Goal: Information Seeking & Learning: Learn about a topic

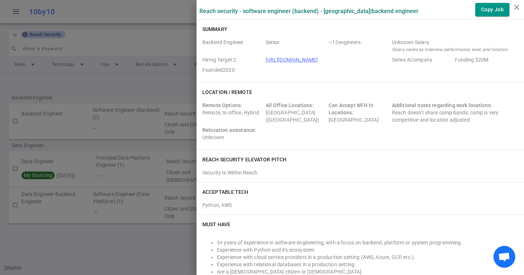
click at [78, 52] on div at bounding box center [262, 137] width 524 height 275
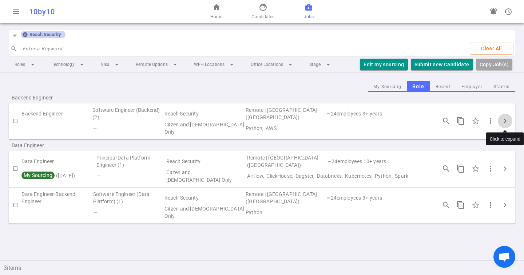
click at [23, 33] on icon at bounding box center [25, 34] width 5 height 5
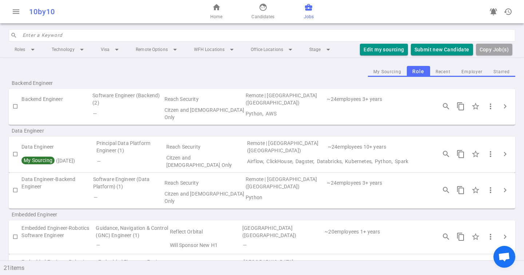
click at [32, 33] on input "search" at bounding box center [267, 35] width 488 height 12
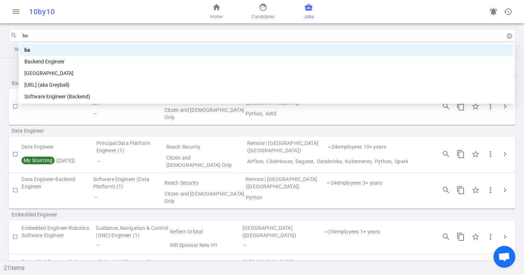
type input "b"
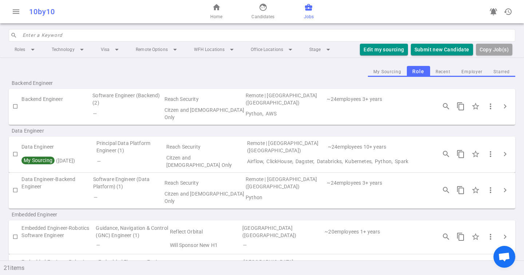
type input "c"
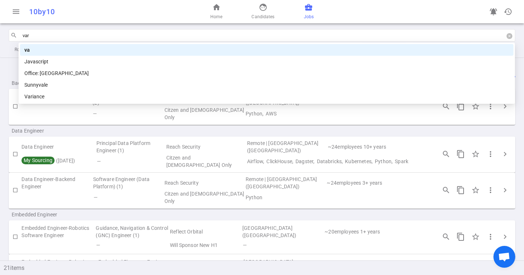
type input "vari"
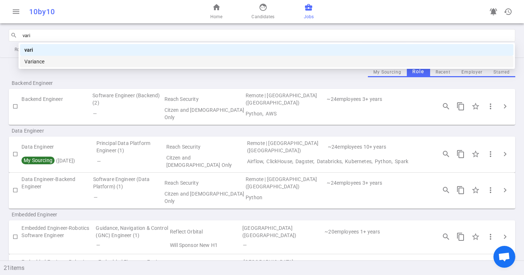
click at [34, 65] on div "Variance" at bounding box center [266, 61] width 485 height 8
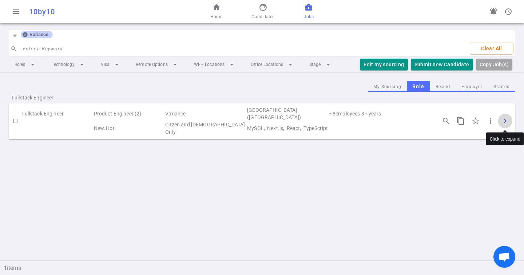
click at [505, 119] on span "chevron_right" at bounding box center [505, 120] width 9 height 9
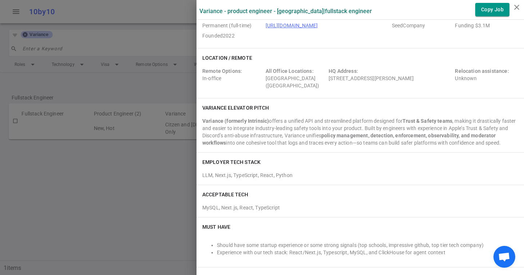
scroll to position [15, 0]
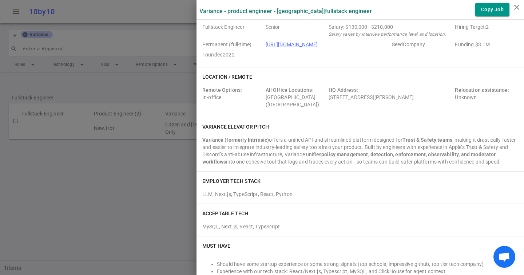
click at [150, 143] on div at bounding box center [262, 137] width 524 height 275
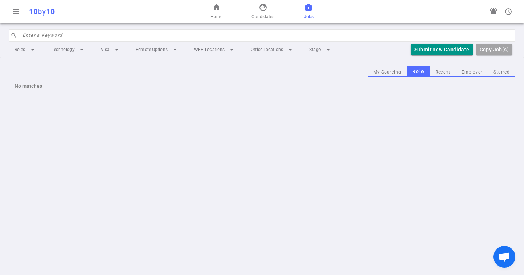
click at [36, 36] on input "search" at bounding box center [267, 35] width 488 height 12
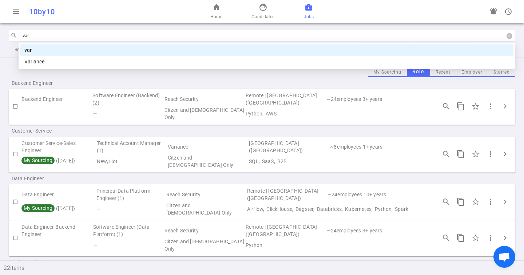
type input "vari"
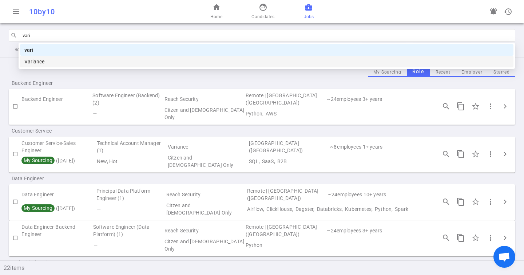
click at [45, 60] on div "Variance" at bounding box center [266, 61] width 485 height 8
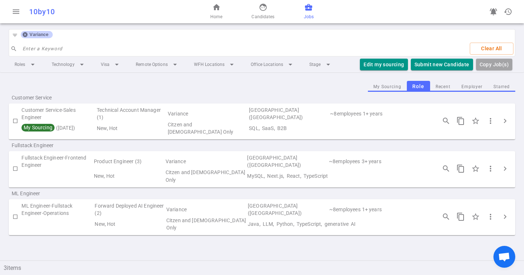
click at [141, 202] on td "Forward Deployed AI Engineer (2)" at bounding box center [129, 209] width 71 height 15
click at [505, 212] on span "chevron_right" at bounding box center [505, 216] width 9 height 9
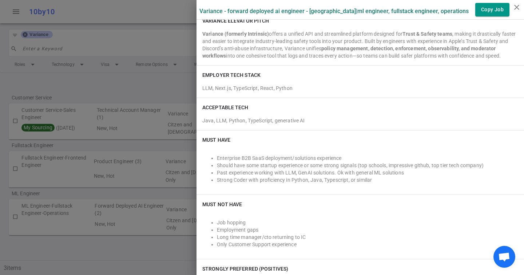
scroll to position [123, 0]
